Goal: Ask a question

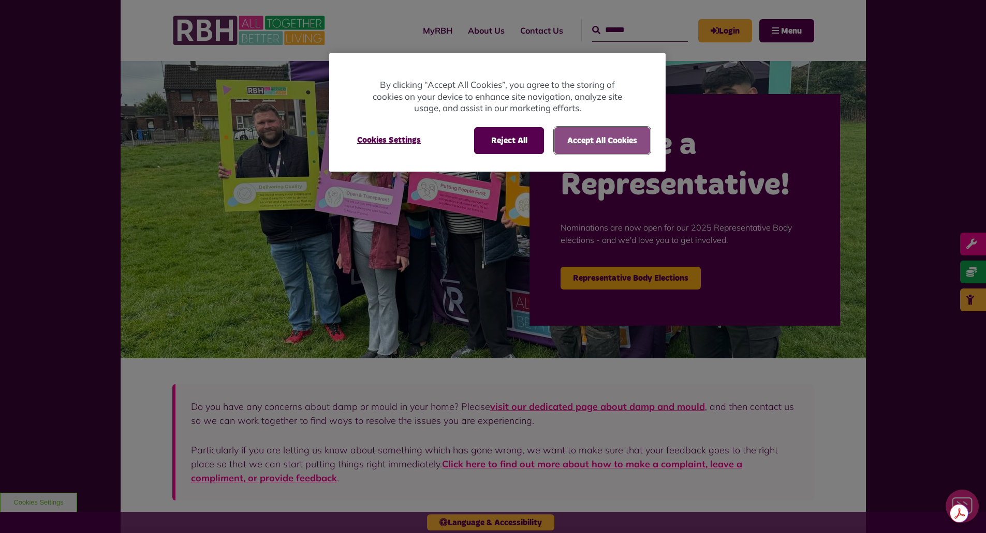
click at [597, 137] on button "Accept All Cookies" at bounding box center [602, 140] width 96 height 27
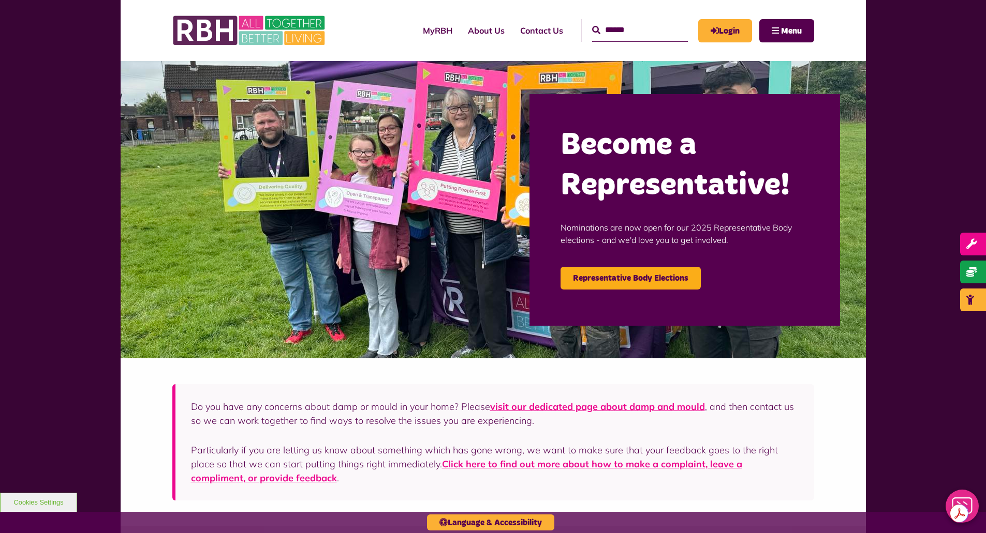
click at [966, 500] on icon "Close Web Assistant" at bounding box center [961, 507] width 25 height 19
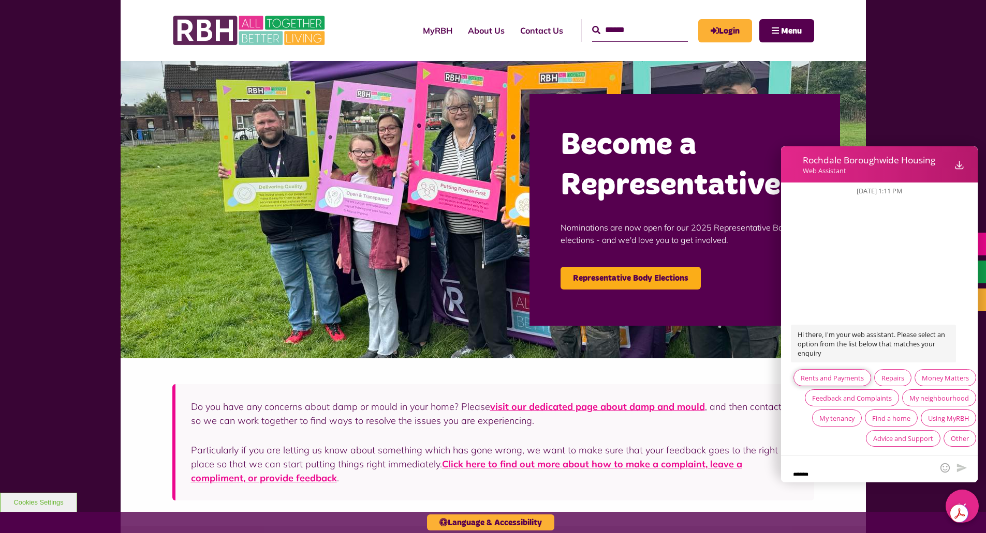
click at [863, 374] on div "Rents and Payments" at bounding box center [831, 378] width 63 height 9
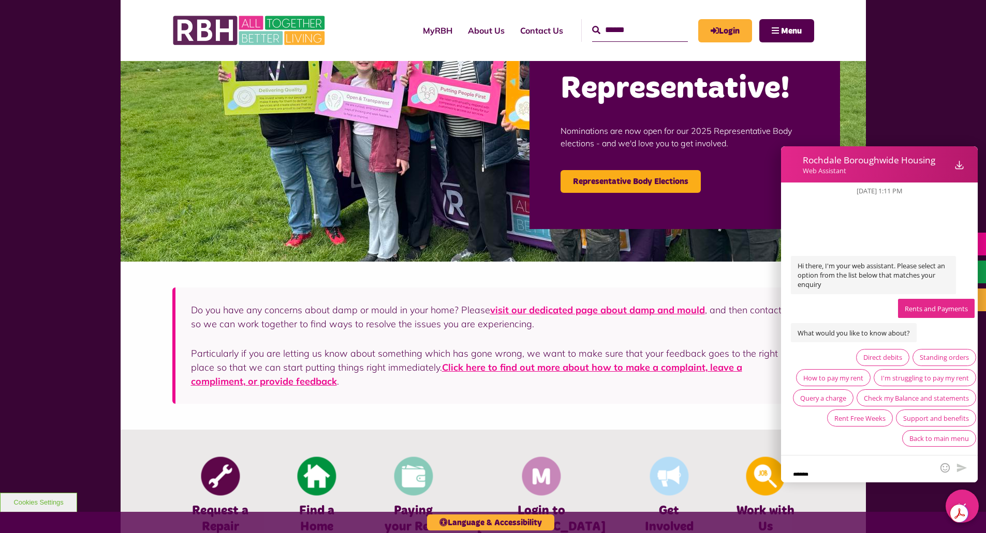
scroll to position [155, 0]
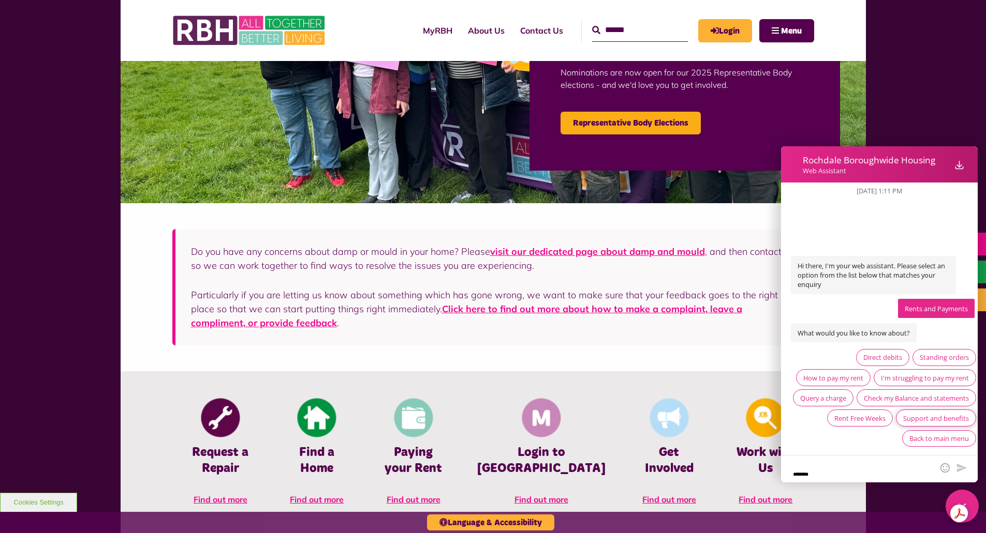
click at [931, 421] on div "Support and benefits" at bounding box center [936, 418] width 66 height 9
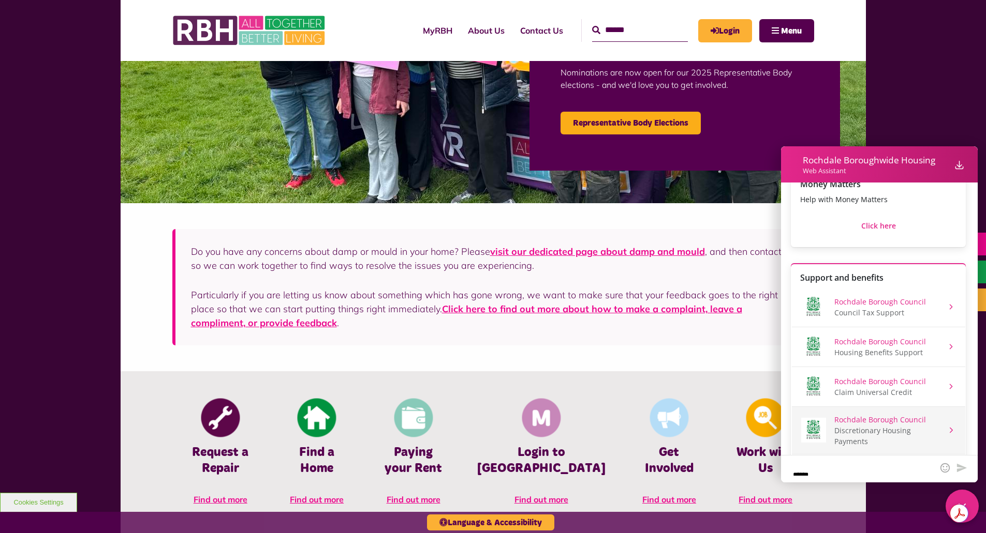
scroll to position [181, 0]
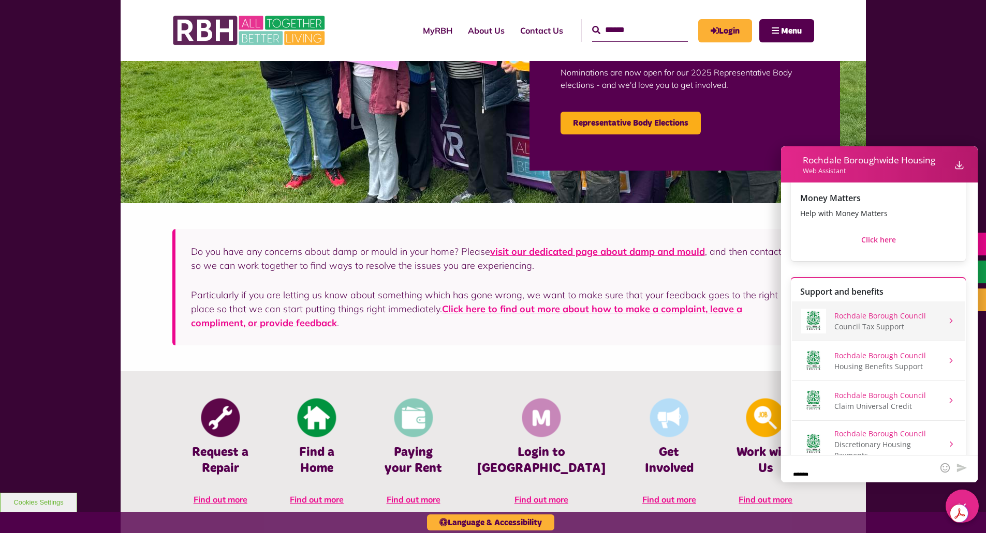
click at [883, 321] on div "Council Tax Support" at bounding box center [880, 326] width 92 height 11
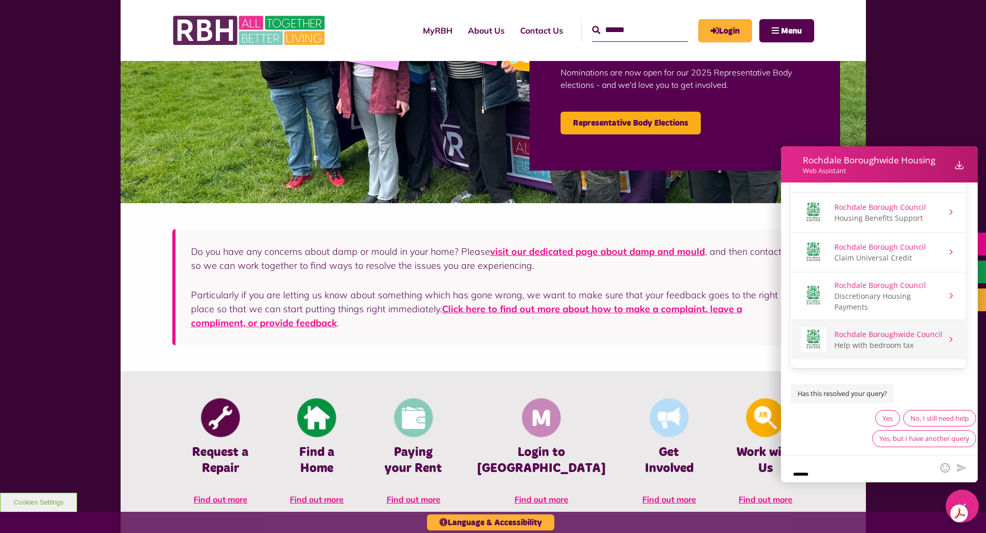
scroll to position [207, 0]
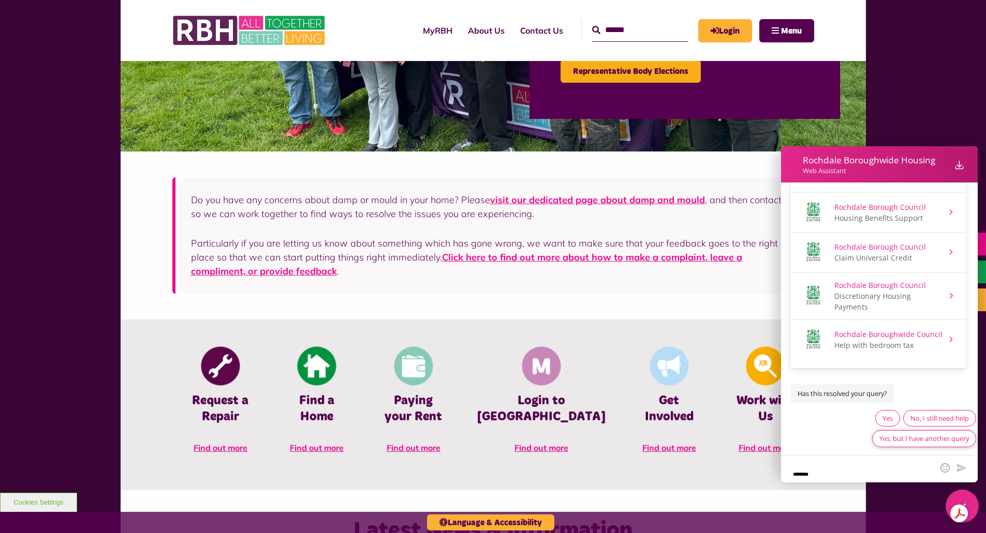
click at [891, 443] on div "Yes, but I have another query" at bounding box center [924, 438] width 90 height 9
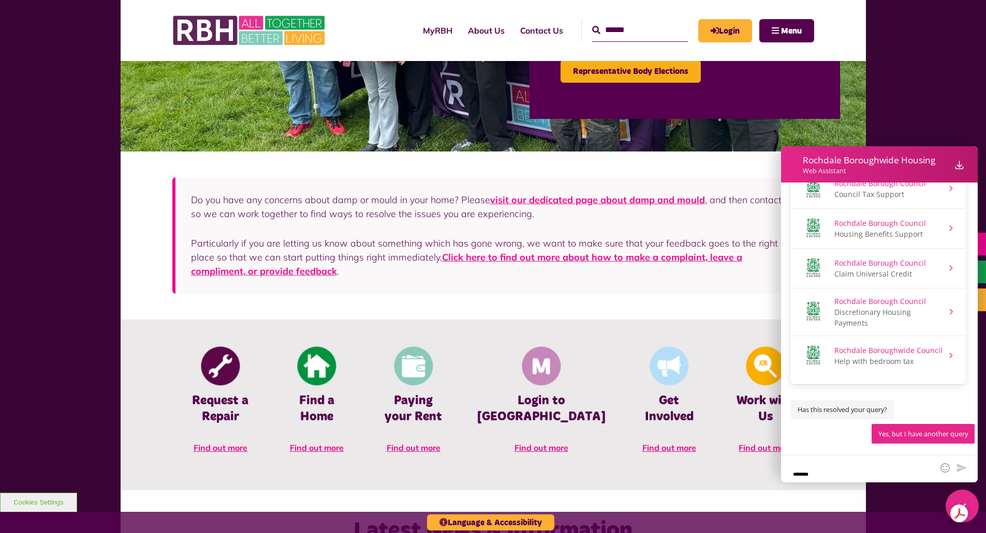
scroll to position [464, 0]
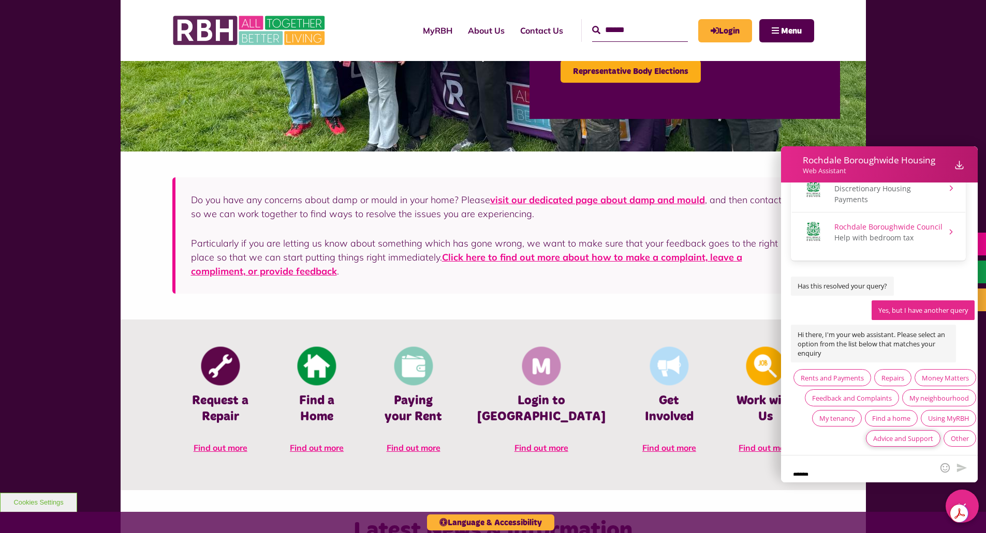
click at [890, 439] on div "Advice and Support" at bounding box center [903, 438] width 60 height 9
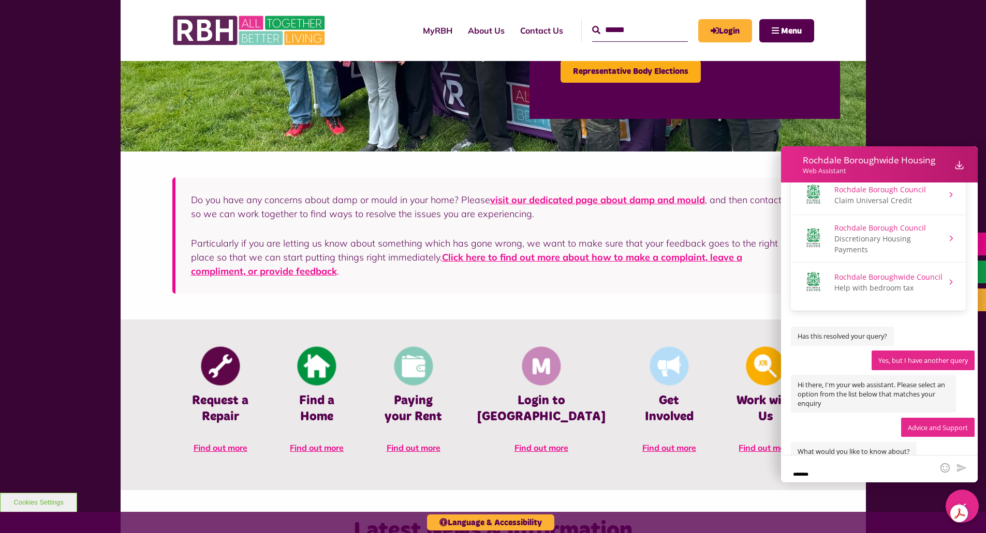
scroll to position [512, 0]
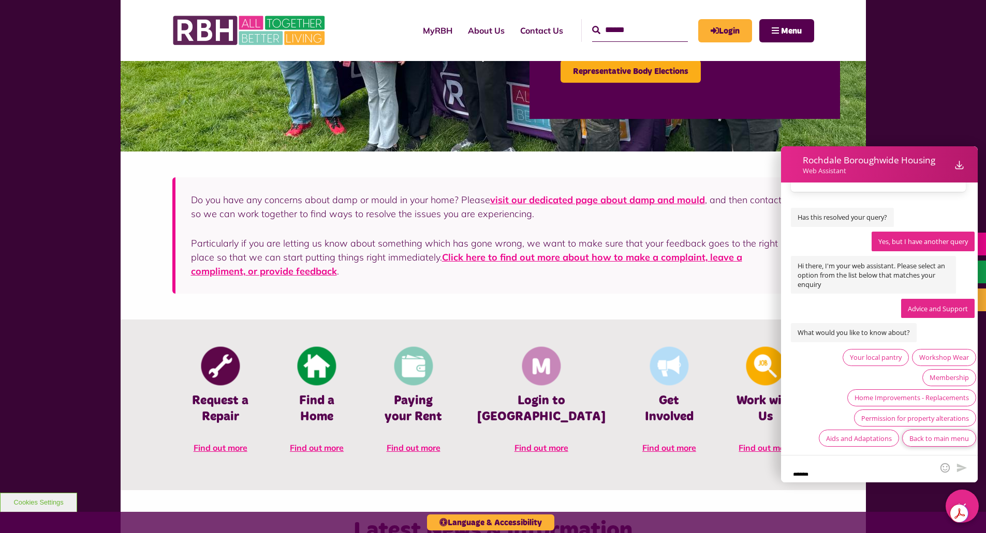
click at [935, 439] on div "Back to main menu" at bounding box center [938, 438] width 59 height 9
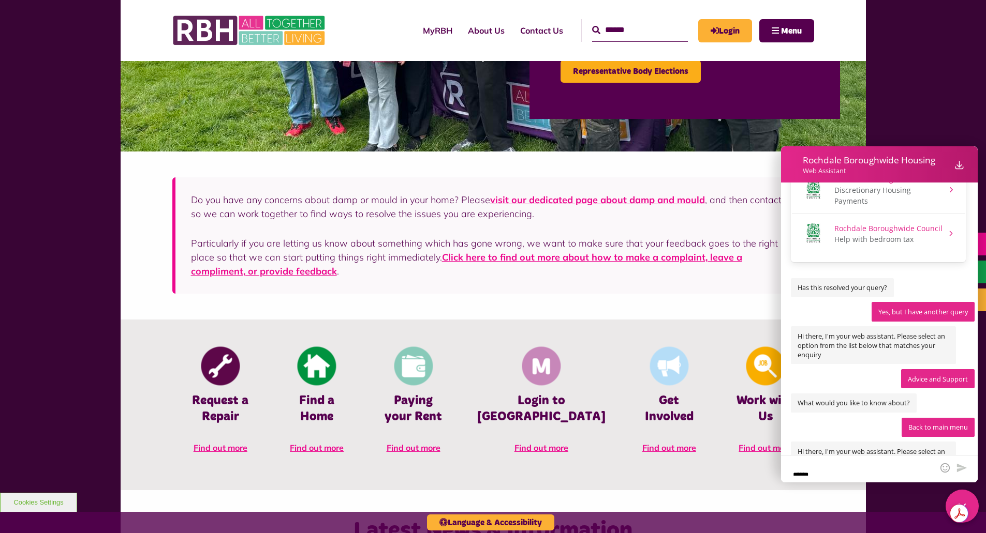
scroll to position [579, 0]
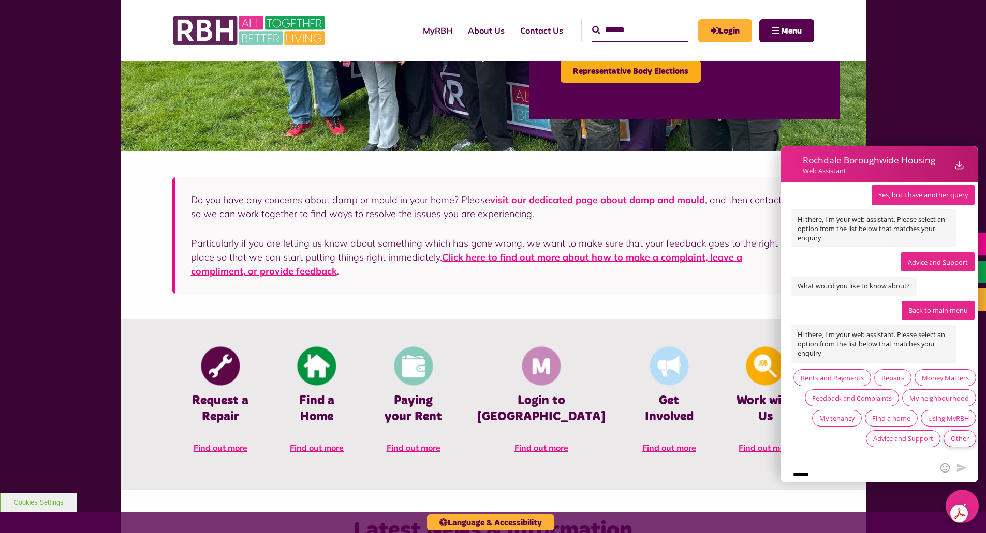
click at [959, 438] on div "Other" at bounding box center [959, 438] width 18 height 9
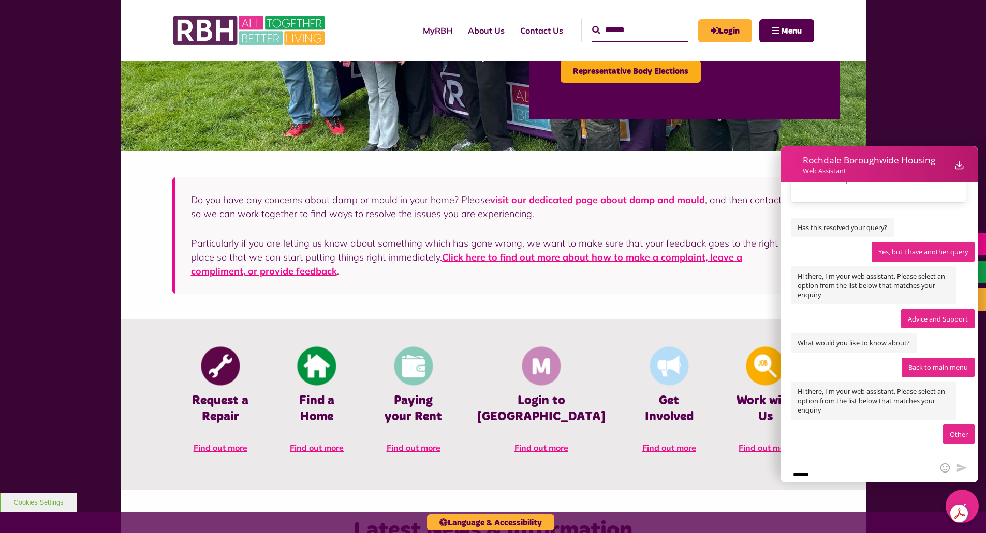
scroll to position [584, 0]
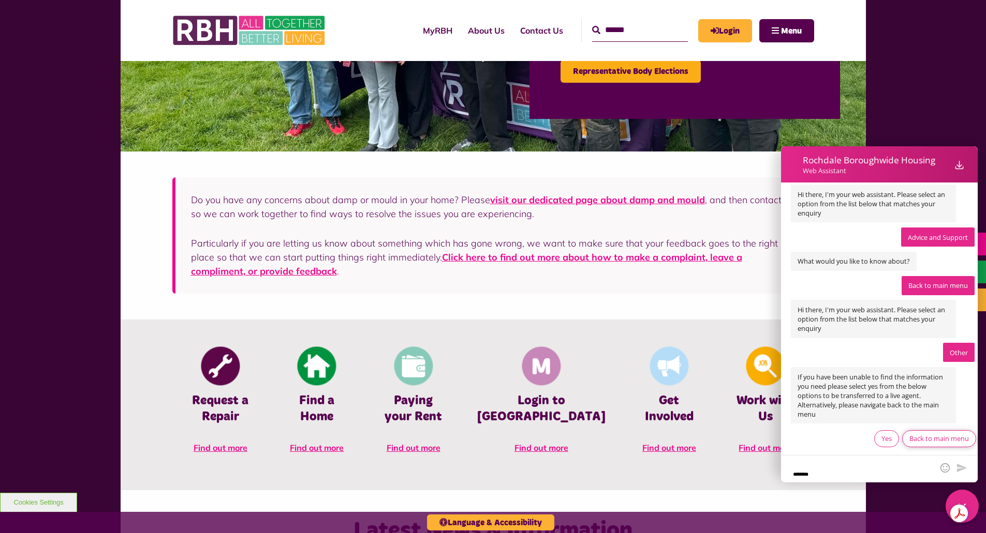
click at [917, 443] on div "Back to main menu" at bounding box center [938, 438] width 59 height 9
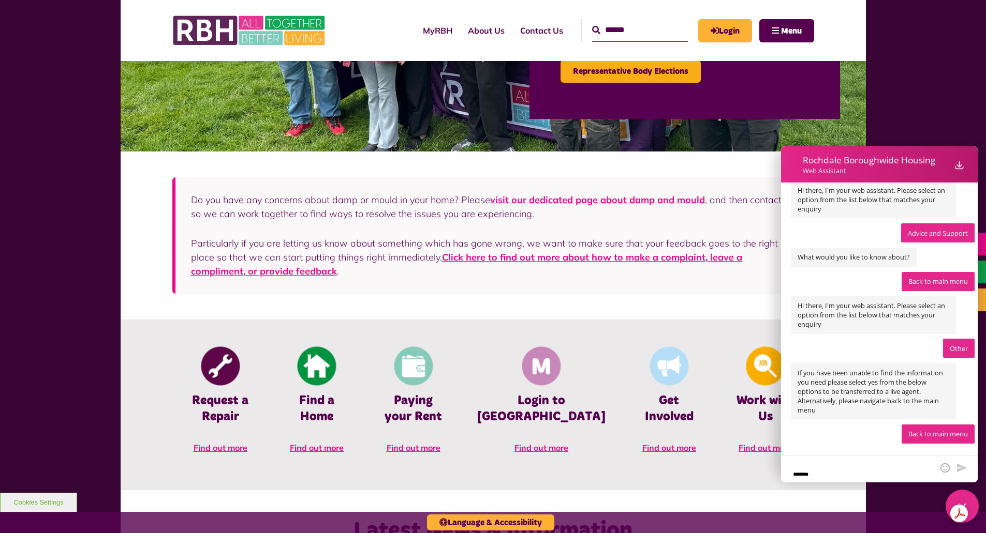
scroll to position [732, 0]
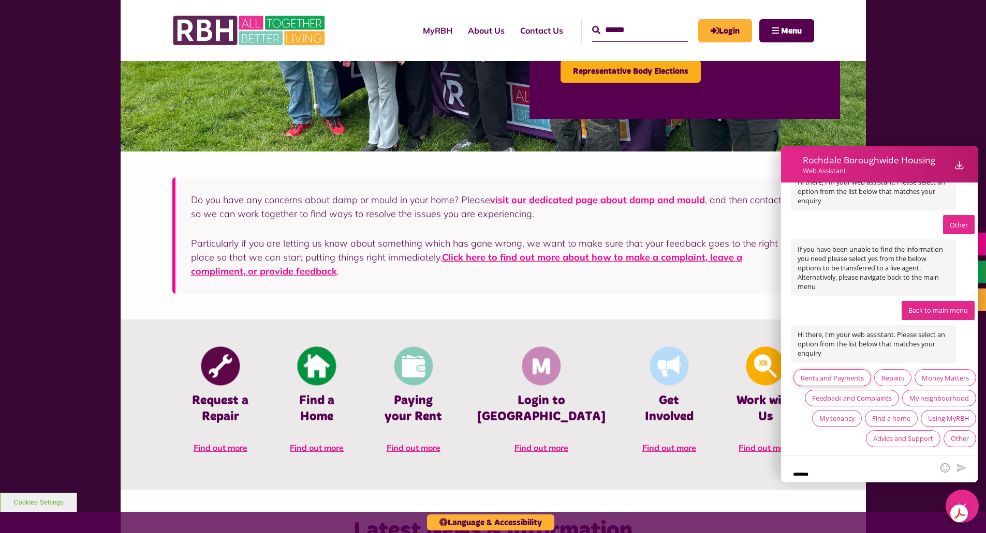
click at [863, 374] on div "Rents and Payments" at bounding box center [831, 378] width 63 height 9
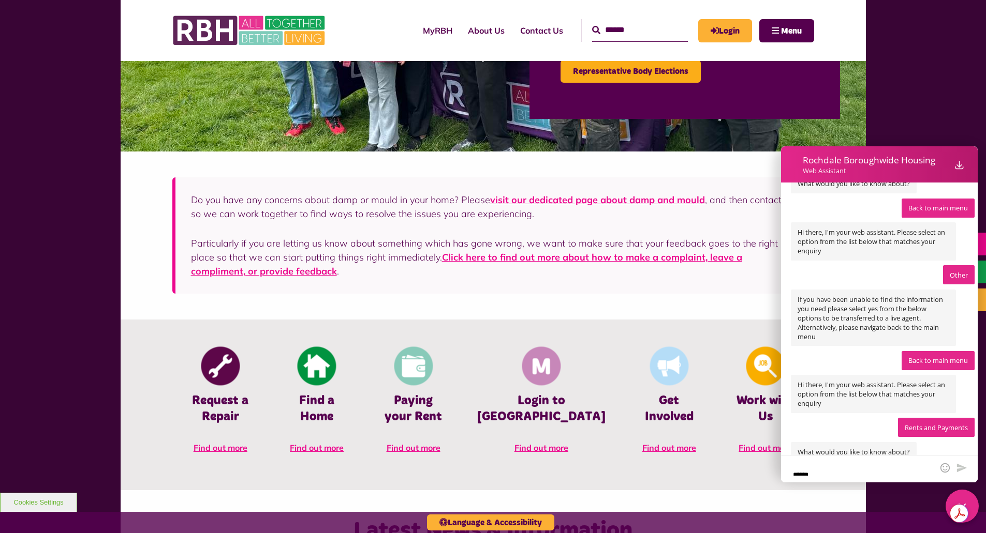
scroll to position [800, 0]
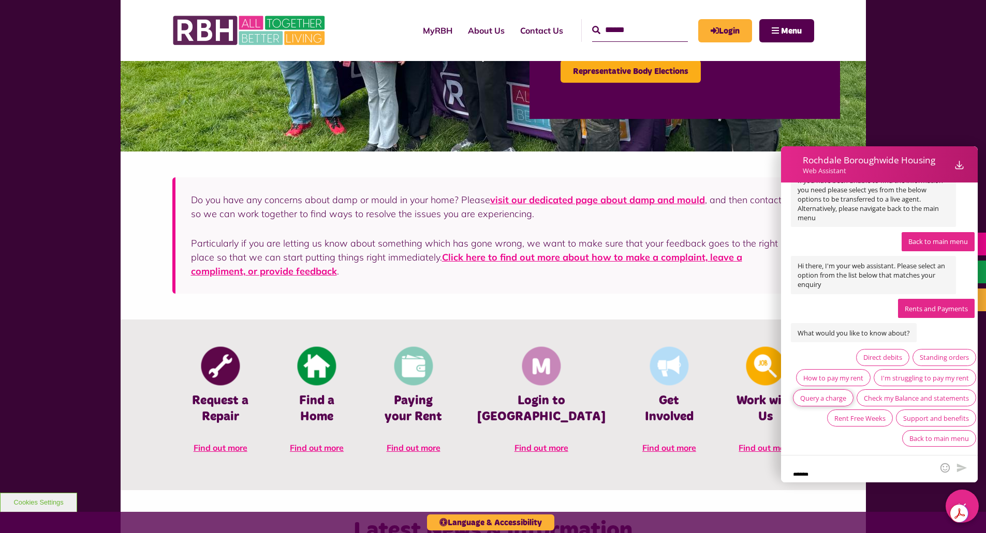
click at [846, 394] on div "Query a charge" at bounding box center [823, 398] width 46 height 9
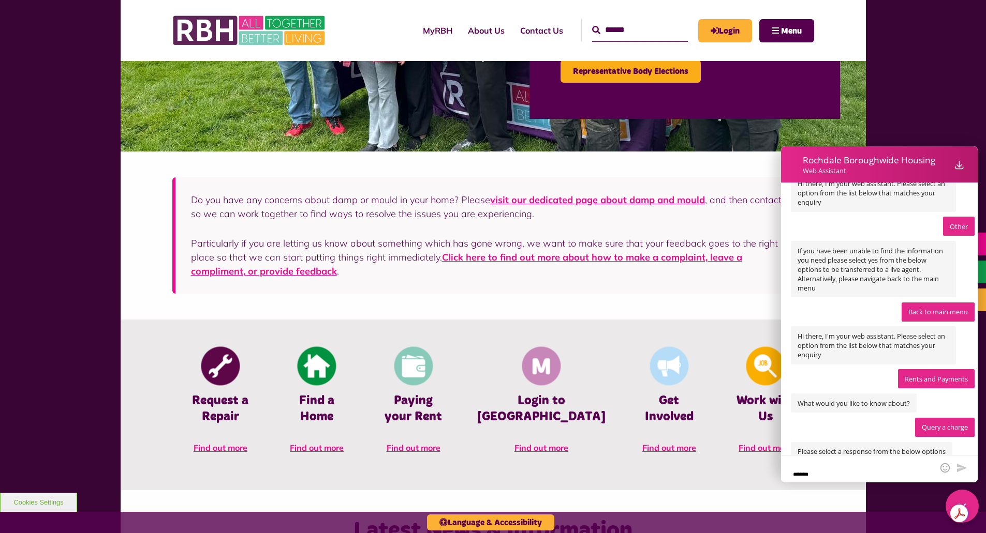
scroll to position [781, 0]
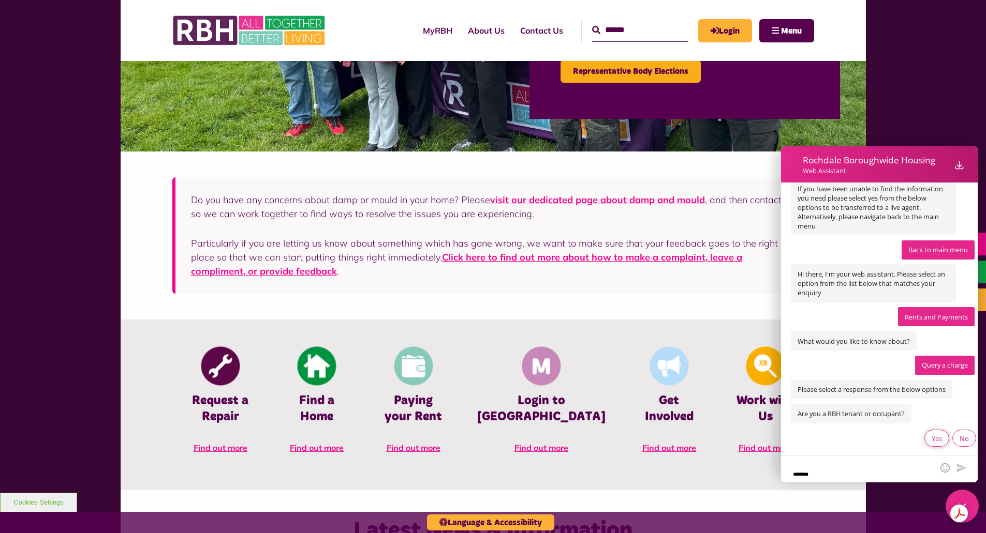
click at [931, 438] on div "Yes" at bounding box center [936, 438] width 10 height 9
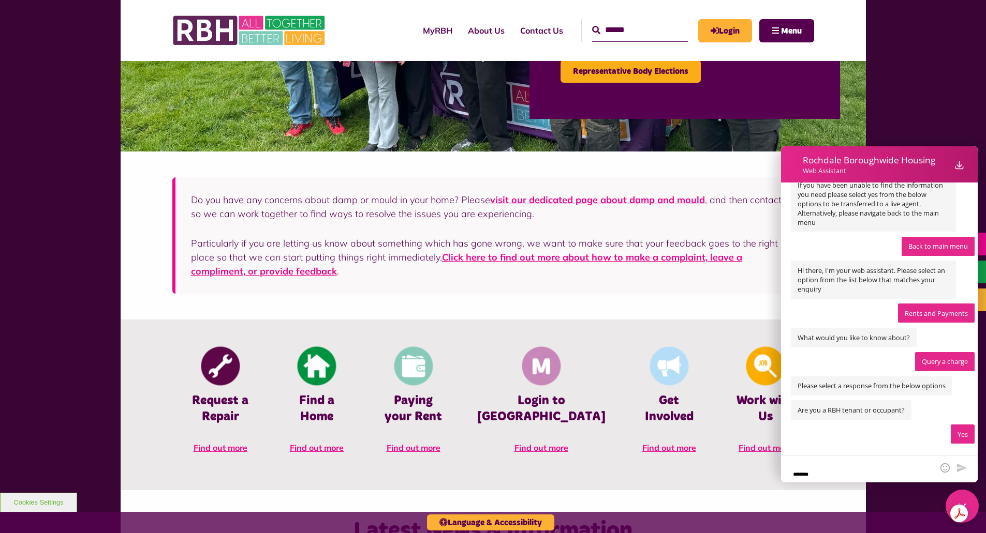
scroll to position [843, 0]
